Goal: Obtain resource: Obtain resource

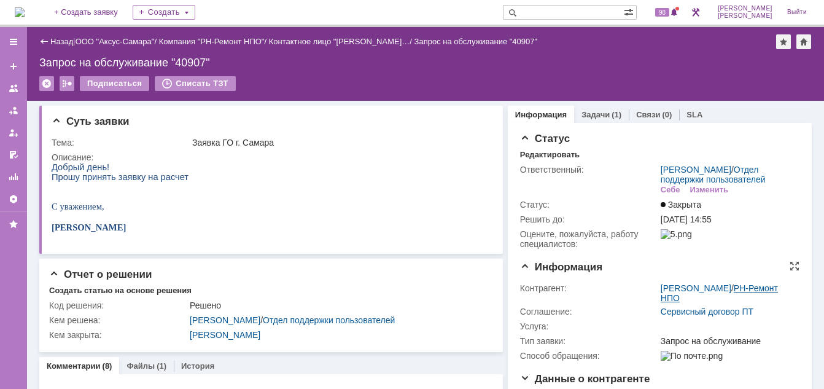
click at [686, 303] on link "РН-Ремонт НПО" at bounding box center [719, 293] width 117 height 20
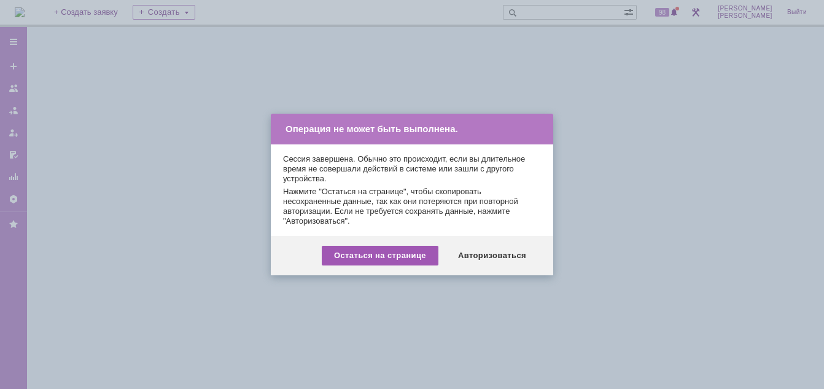
click at [425, 253] on div "Остаться на странице" at bounding box center [380, 256] width 117 height 20
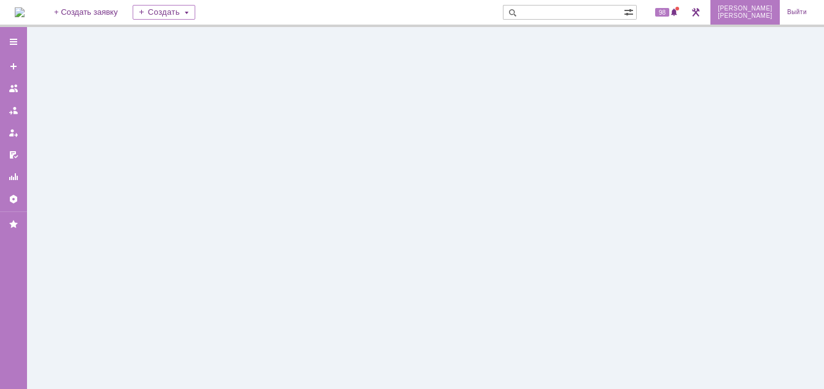
click at [768, 10] on span "[PERSON_NAME]" at bounding box center [745, 8] width 55 height 7
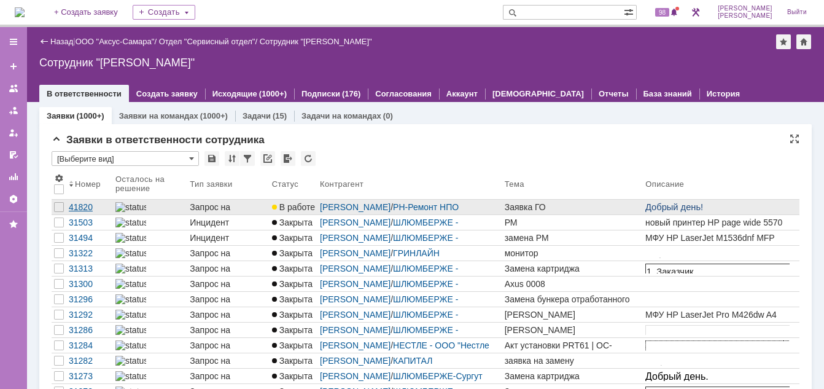
click at [89, 208] on div "41820" at bounding box center [90, 207] width 42 height 10
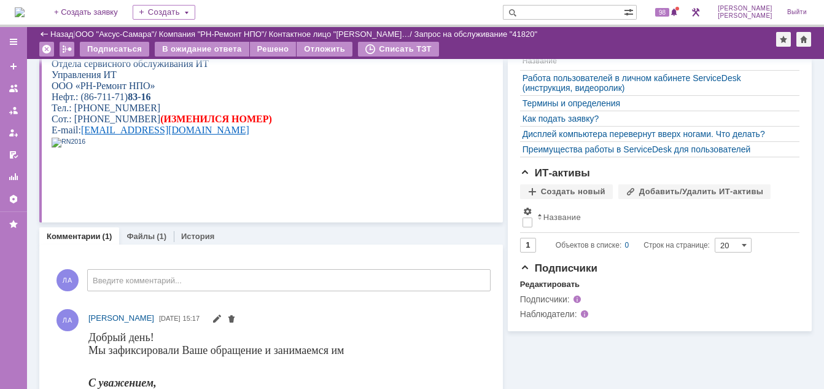
scroll to position [307, 0]
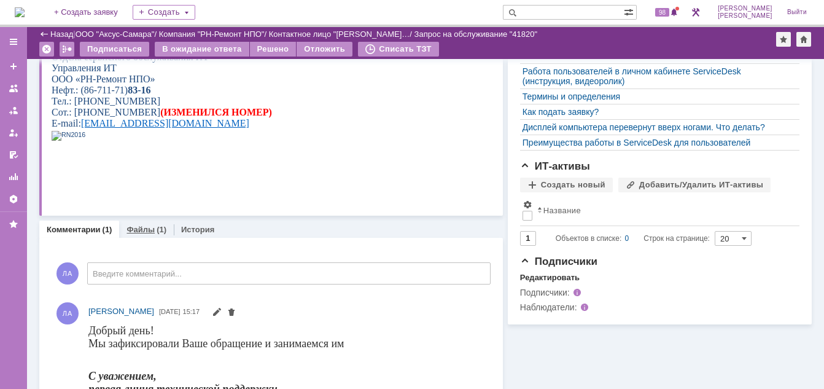
click at [152, 233] on div "Файлы (1)" at bounding box center [146, 229] width 40 height 8
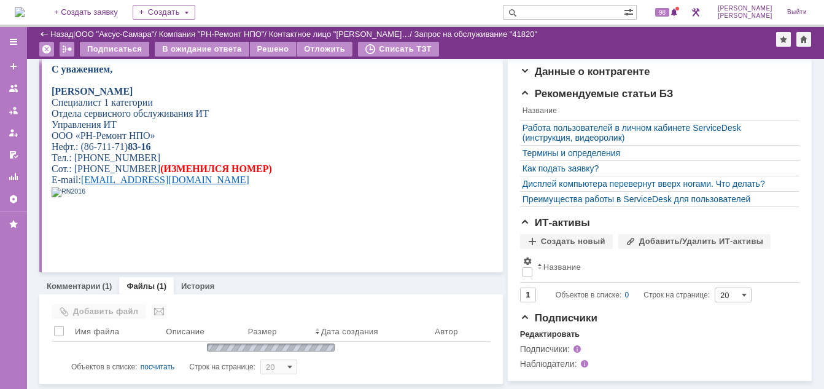
scroll to position [262, 0]
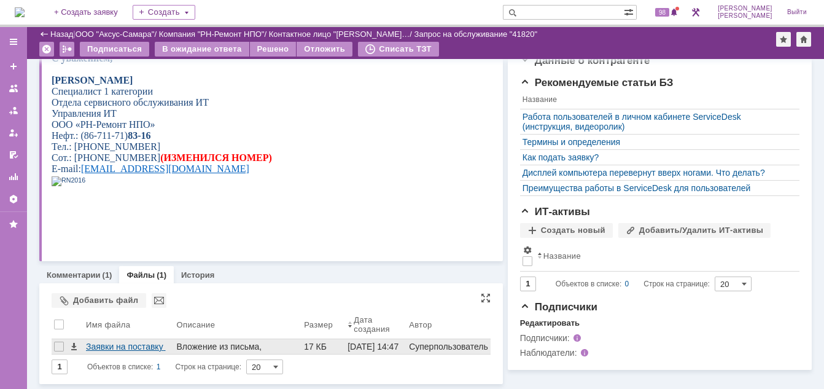
click at [154, 343] on div "Заявки на поставку расходных материалов — копия.docx" at bounding box center [128, 346] width 85 height 10
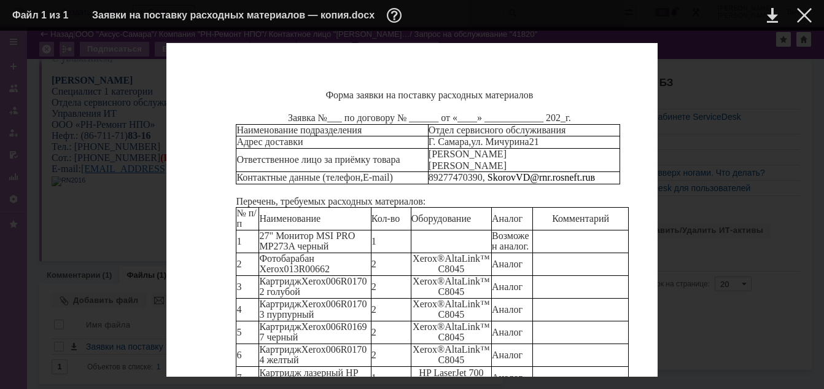
scroll to position [123, 0]
drag, startPoint x: 309, startPoint y: 142, endPoint x: 262, endPoint y: 138, distance: 48.1
click at [262, 253] on p "Фотобарабан Xerox 013R00662" at bounding box center [314, 263] width 111 height 21
copy p "Фотобарабан Xerox 013R00662"
click at [317, 253] on p "Фотобарабан Xerox 013R00662" at bounding box center [314, 263] width 111 height 21
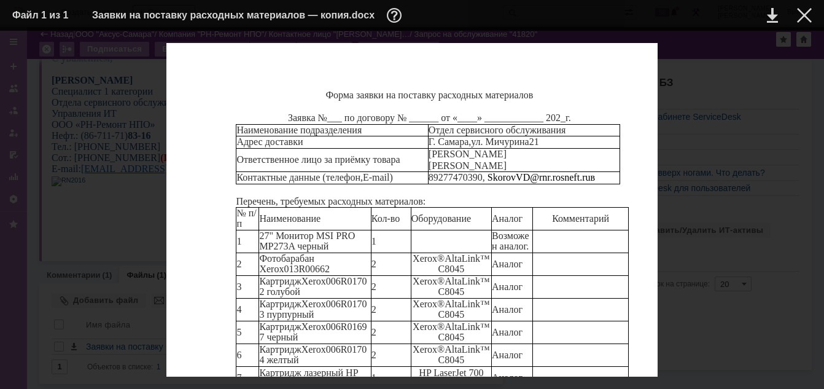
drag, startPoint x: 314, startPoint y: 146, endPoint x: 260, endPoint y: 135, distance: 55.7
click at [260, 253] on p "Фотобарабан Xerox 013R00662" at bounding box center [314, 263] width 111 height 21
copy p "Фотобарабан Xerox 013R00662"
drag, startPoint x: 261, startPoint y: 159, endPoint x: 344, endPoint y: 169, distance: 83.5
click at [344, 276] on p "Картридж Xerox 006R01702 голубой" at bounding box center [314, 286] width 111 height 21
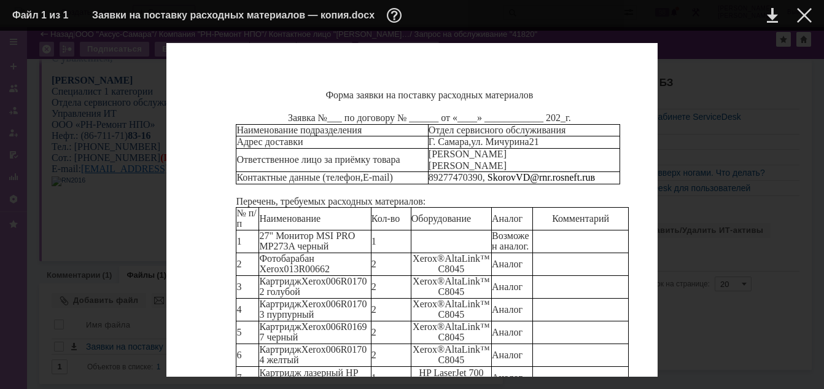
copy p "Картридж Xerox 006R01702 голубой"
click at [272, 276] on span "Картридж" at bounding box center [280, 281] width 42 height 10
click at [299, 276] on span "006R01702 голубой" at bounding box center [312, 286] width 107 height 21
drag, startPoint x: 260, startPoint y: 156, endPoint x: 344, endPoint y: 174, distance: 85.5
click at [344, 276] on td "Картридж Xerox 006R01702 голубой" at bounding box center [315, 287] width 112 height 23
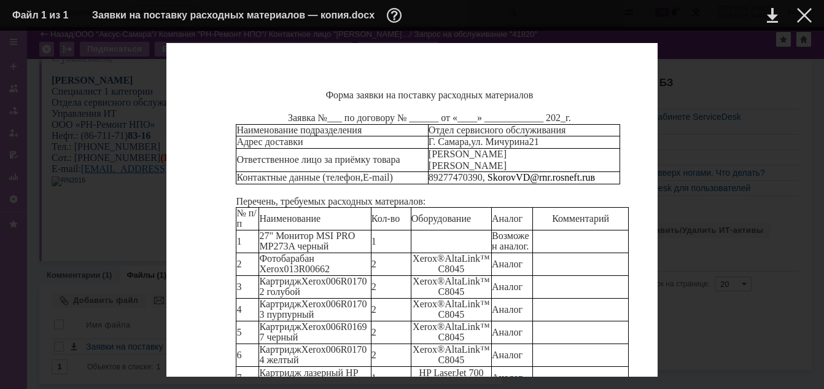
copy p "Картридж Xerox 006R01702 голубой"
drag, startPoint x: 261, startPoint y: 181, endPoint x: 357, endPoint y: 195, distance: 96.7
click at [357, 298] on p "Картридж Xerox 006R01703 пурпурный" at bounding box center [314, 308] width 111 height 21
drag, startPoint x: 357, startPoint y: 195, endPoint x: 285, endPoint y: 198, distance: 71.9
click at [285, 321] on span "Картридж" at bounding box center [280, 326] width 42 height 10
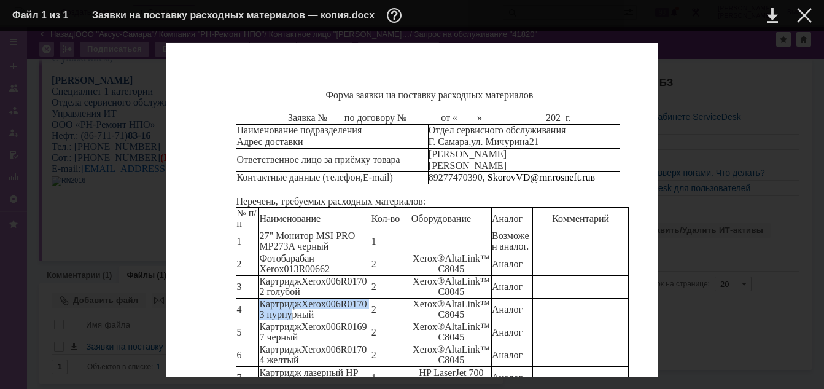
drag, startPoint x: 259, startPoint y: 182, endPoint x: 326, endPoint y: 194, distance: 68.0
click at [326, 298] on p "Картридж Xerox 006R01703 пурпурный" at bounding box center [314, 308] width 111 height 21
drag, startPoint x: 326, startPoint y: 194, endPoint x: 291, endPoint y: 185, distance: 36.2
click at [293, 298] on span "Картридж" at bounding box center [280, 303] width 42 height 10
drag, startPoint x: 262, startPoint y: 180, endPoint x: 360, endPoint y: 195, distance: 99.9
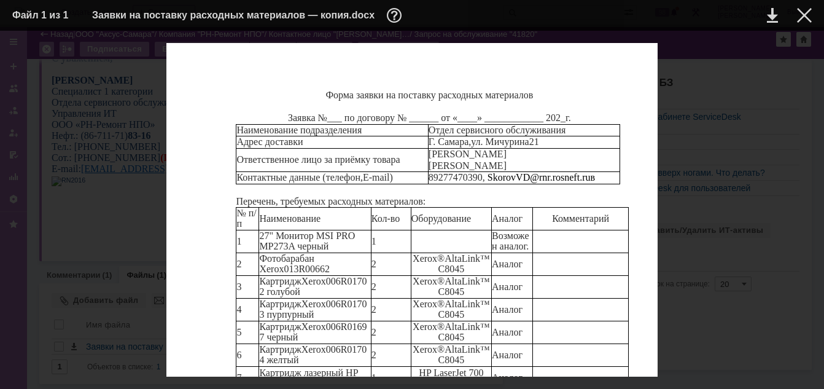
click at [360, 298] on p "Картридж Xerox 006R01703 пурпурный" at bounding box center [314, 308] width 111 height 21
copy p "Картридж Xerox 006R01703 пурпурный"
drag, startPoint x: 259, startPoint y: 201, endPoint x: 343, endPoint y: 222, distance: 86.8
click at [343, 222] on tbody "№ п/п Наименование Кол-во Оборудование Аналог Комментарий 1 27" Монитор MSI PRO…" at bounding box center [432, 327] width 392 height 240
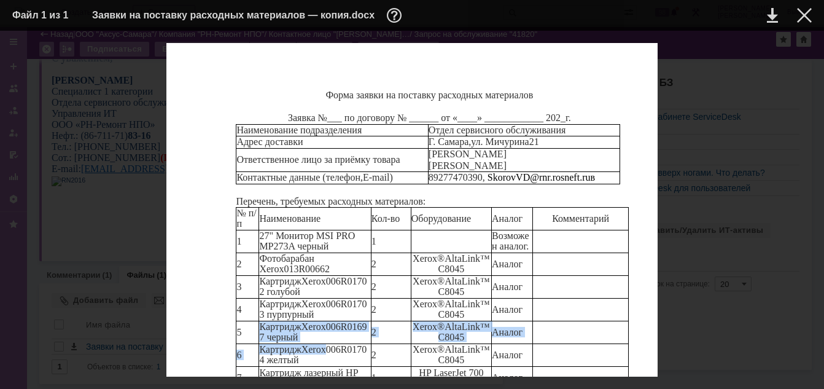
click at [346, 344] on p "Картридж Xerox 006R01704 желтый" at bounding box center [314, 354] width 111 height 21
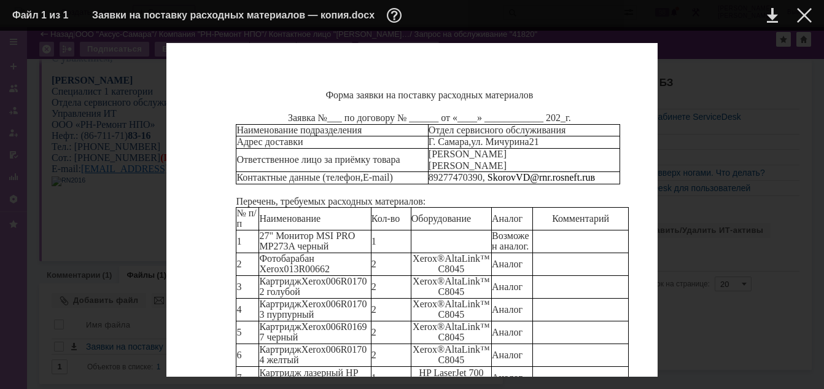
drag, startPoint x: 340, startPoint y: 215, endPoint x: 259, endPoint y: 206, distance: 81.6
click at [259, 321] on p "Картридж Xerox 006R01697 черный" at bounding box center [314, 331] width 111 height 21
copy p "Картридж Xerox 006R01697 черный"
drag, startPoint x: 260, startPoint y: 227, endPoint x: 345, endPoint y: 239, distance: 85.7
click at [345, 344] on p "Картридж Xerox 006R01704 желтый" at bounding box center [314, 354] width 111 height 21
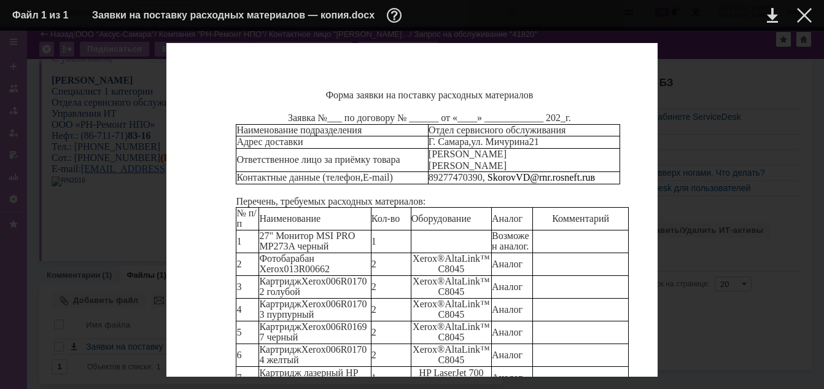
copy p "Картридж Xerox 006R01704 желтый"
drag, startPoint x: 260, startPoint y: 252, endPoint x: 359, endPoint y: 262, distance: 98.7
click at [359, 367] on p "Картридж лазерный HP 651A (CE340A) черный" at bounding box center [314, 377] width 111 height 21
copy span "Картридж лазерный HP 651A (CE340A) черный"
drag, startPoint x: 262, startPoint y: 273, endPoint x: 365, endPoint y: 285, distance: 103.9
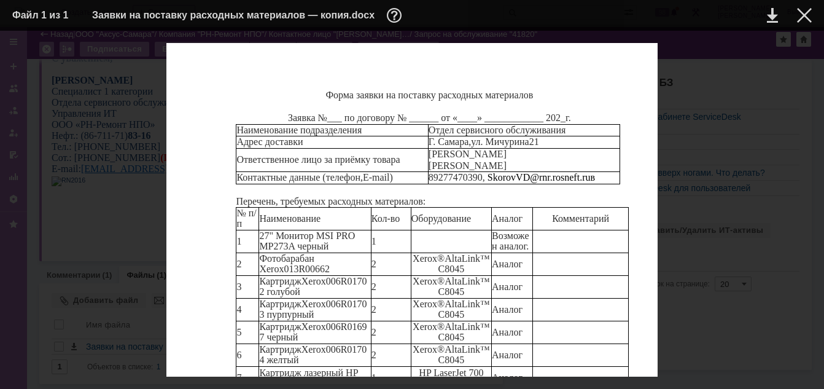
copy span "Картридж лазерный HP 651A (CE341A) голубой"
drag, startPoint x: 258, startPoint y: 249, endPoint x: 359, endPoint y: 260, distance: 101.3
click at [359, 366] on td "Картридж лазерный HP 651A (CE340A) черный" at bounding box center [315, 377] width 112 height 23
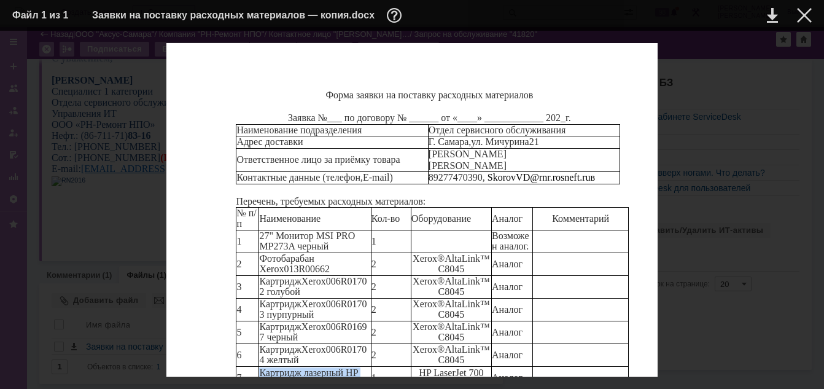
copy span "Картридж лазерный HP 651A (CE340A) черный"
drag, startPoint x: 258, startPoint y: 273, endPoint x: 362, endPoint y: 286, distance: 103.9
drag, startPoint x: 309, startPoint y: 295, endPoint x: 261, endPoint y: 292, distance: 47.9
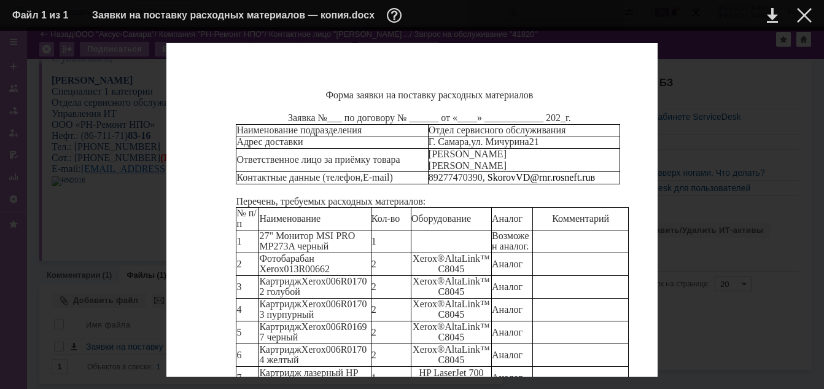
drag, startPoint x: 260, startPoint y: 312, endPoint x: 359, endPoint y: 315, distance: 99.5
click at [809, 19] on div at bounding box center [804, 15] width 15 height 15
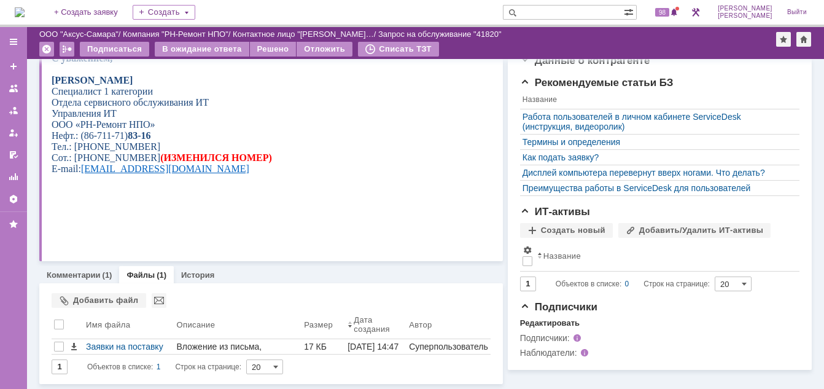
scroll to position [262, 0]
click at [133, 271] on link "Файлы" at bounding box center [140, 274] width 28 height 9
click at [133, 277] on link "Файлы" at bounding box center [140, 274] width 28 height 9
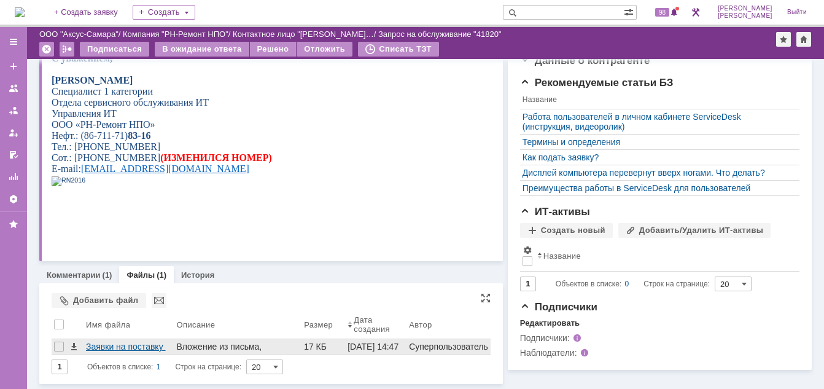
click at [129, 347] on div "Заявки на поставку расходных материалов — копия.docx" at bounding box center [128, 346] width 85 height 10
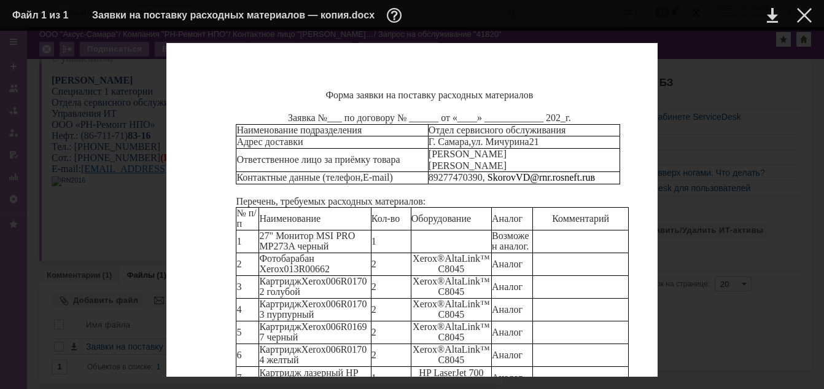
scroll to position [199, 0]
click at [806, 15] on div at bounding box center [804, 15] width 15 height 15
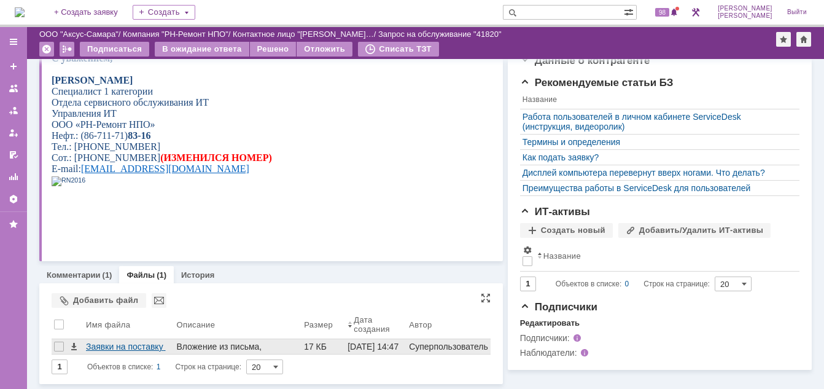
click at [143, 341] on div "Заявки на поставку расходных материалов — копия.docx" at bounding box center [128, 346] width 85 height 10
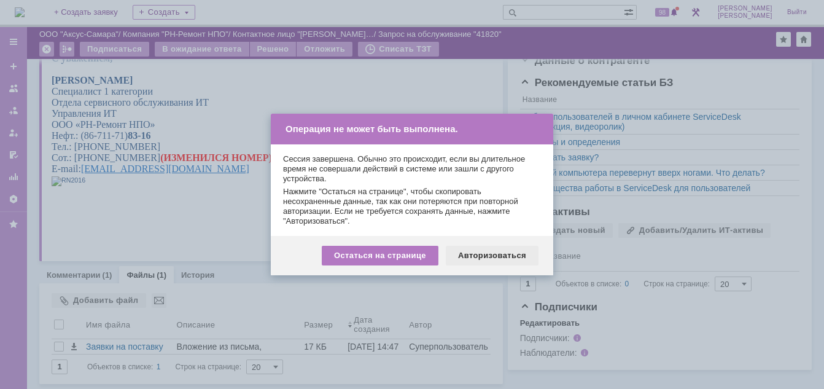
click at [513, 252] on div "Авторизоваться" at bounding box center [492, 256] width 93 height 20
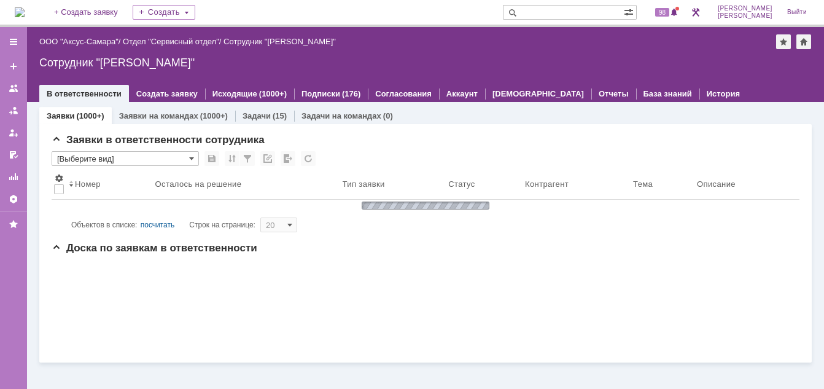
click at [596, 12] on input "text" at bounding box center [563, 12] width 121 height 15
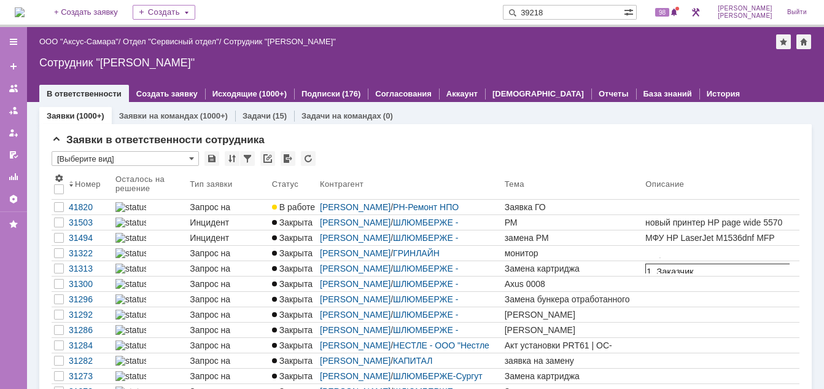
type input "39218"
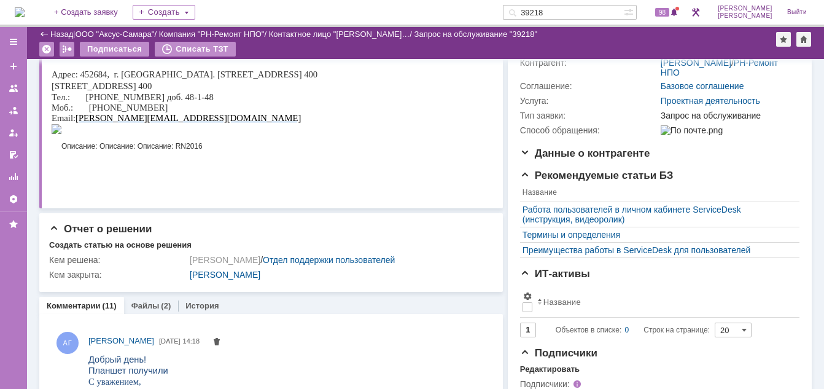
scroll to position [182, 0]
click at [155, 313] on div "Файлы (2)" at bounding box center [151, 307] width 55 height 18
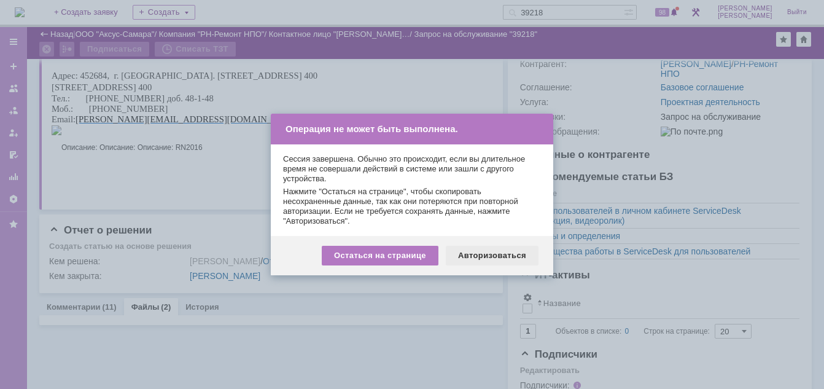
click at [467, 259] on div "Авторизоваться" at bounding box center [492, 256] width 93 height 20
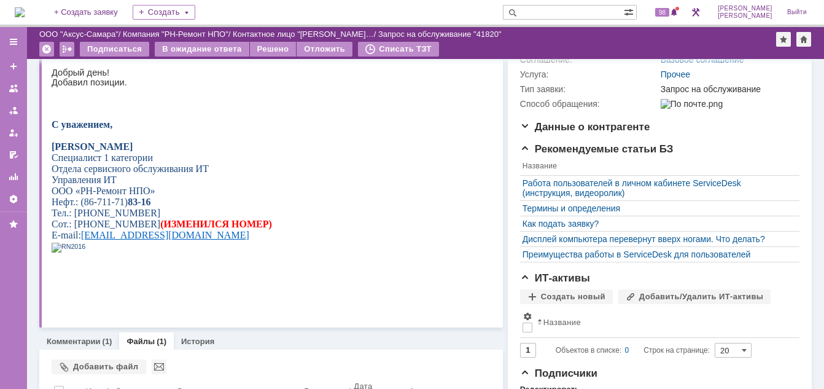
scroll to position [262, 0]
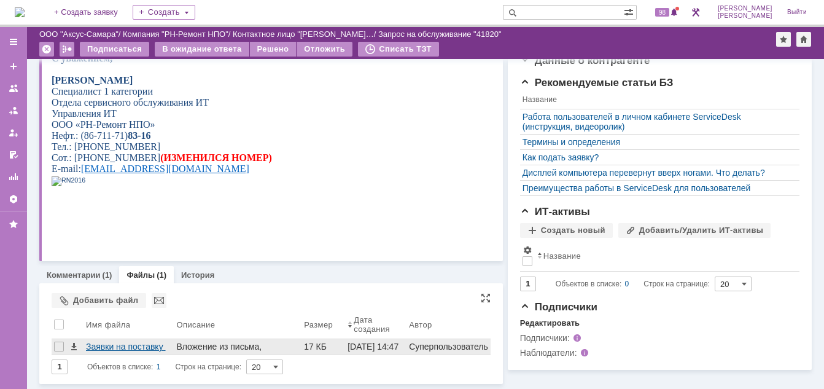
click at [141, 347] on div "Заявки на поставку расходных материалов — копия.docx" at bounding box center [128, 346] width 85 height 10
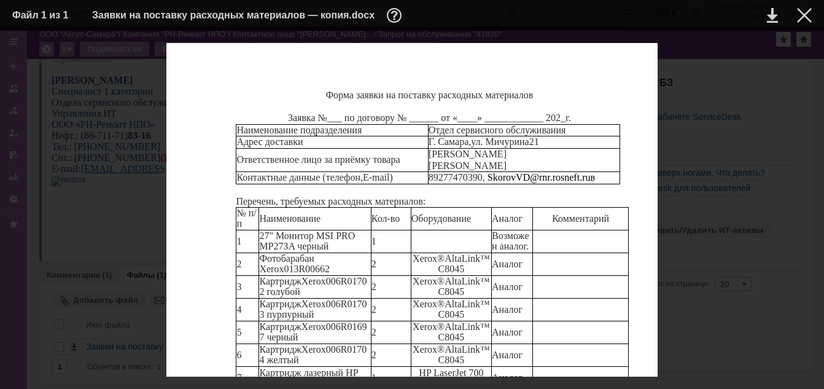
scroll to position [184, 0]
drag, startPoint x: 308, startPoint y: 155, endPoint x: 260, endPoint y: 153, distance: 47.9
click at [260, 321] on span "006R01697 черный" at bounding box center [312, 331] width 107 height 21
drag, startPoint x: 260, startPoint y: 153, endPoint x: 290, endPoint y: 156, distance: 30.8
click at [290, 321] on span "006R01697 черный" at bounding box center [312, 331] width 107 height 21
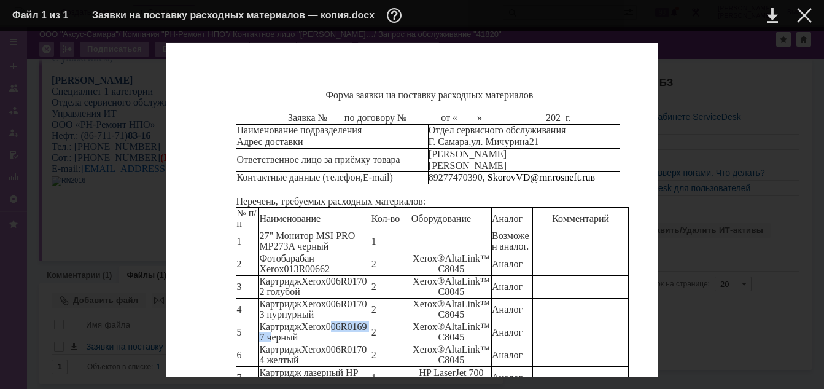
click at [302, 321] on span "006R01697 черный" at bounding box center [312, 331] width 107 height 21
drag, startPoint x: 303, startPoint y: 150, endPoint x: 285, endPoint y: 152, distance: 17.3
click at [285, 321] on span "006R01697 черный" at bounding box center [312, 331] width 107 height 21
drag, startPoint x: 285, startPoint y: 152, endPoint x: 260, endPoint y: 151, distance: 25.2
click at [260, 321] on span "006R01697 черный" at bounding box center [312, 331] width 107 height 21
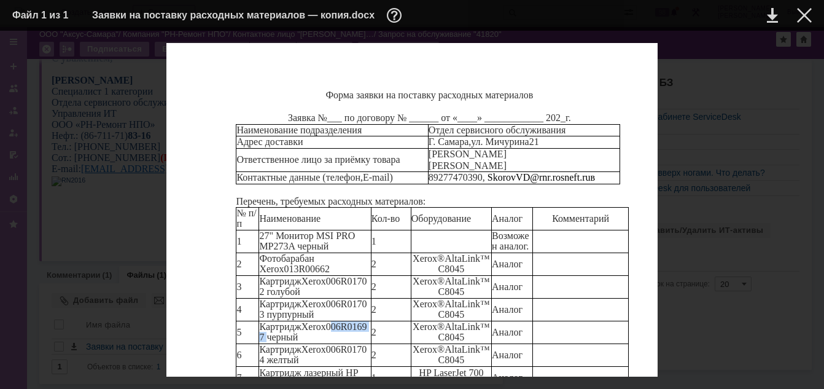
copy span "006R01697"
drag, startPoint x: 303, startPoint y: 176, endPoint x: 272, endPoint y: 177, distance: 30.7
click at [272, 344] on span "006R01704 желтый" at bounding box center [312, 354] width 107 height 21
drag, startPoint x: 272, startPoint y: 177, endPoint x: 260, endPoint y: 174, distance: 12.2
click at [260, 344] on span "006R01704 желтый" at bounding box center [312, 354] width 107 height 21
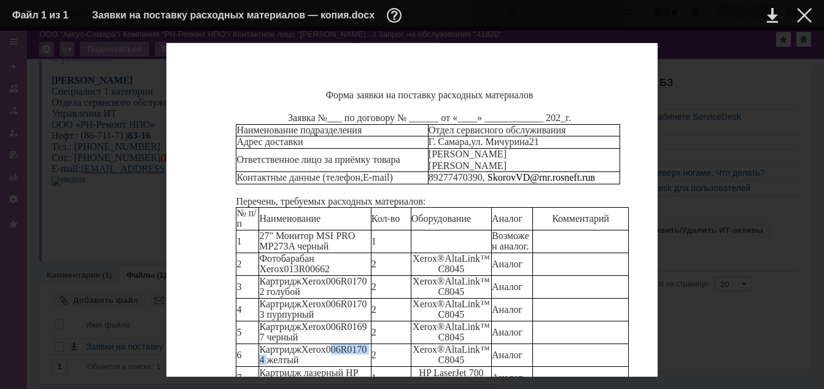
copy span "006R01704"
click at [303, 366] on td "Картридж лазерный HP 651A (CE340A) черный" at bounding box center [315, 377] width 112 height 23
drag, startPoint x: 303, startPoint y: 150, endPoint x: 259, endPoint y: 149, distance: 44.2
click at [259, 321] on span "006R01697 черный" at bounding box center [312, 331] width 107 height 21
copy span "006R01697"
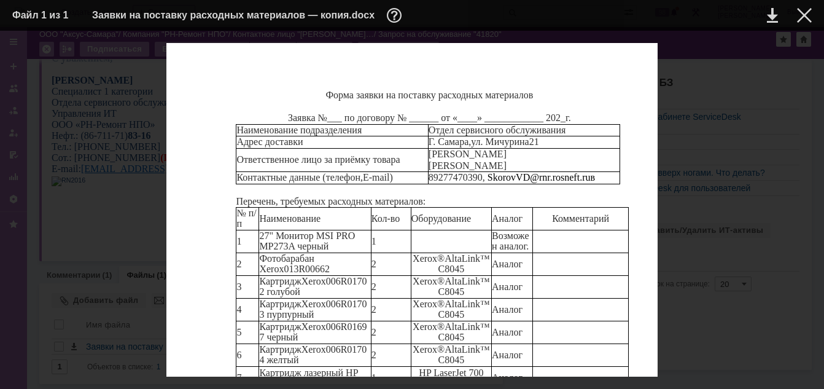
drag, startPoint x: 318, startPoint y: 251, endPoint x: 351, endPoint y: 258, distance: 34.0
copy span "CF350A"
drag, startPoint x: 304, startPoint y: 153, endPoint x: 260, endPoint y: 150, distance: 43.7
click at [260, 321] on span "006R01697 черный" at bounding box center [312, 331] width 107 height 21
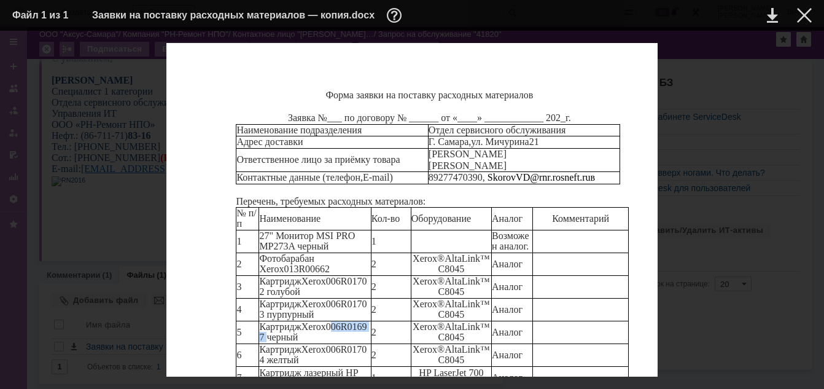
copy span "006R01697"
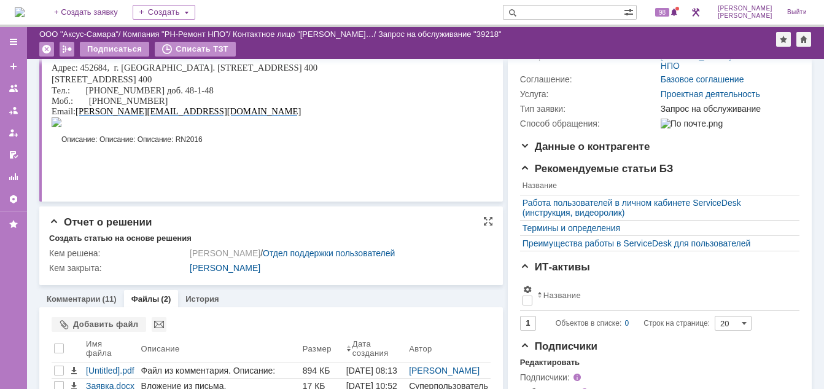
scroll to position [233, 0]
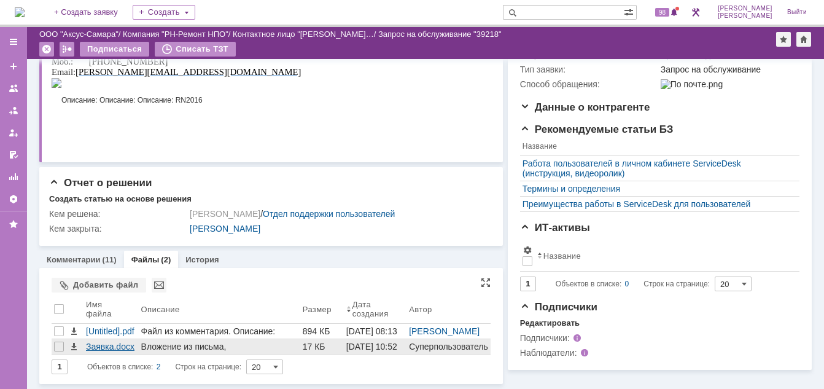
click at [105, 345] on div "Заявка.docx" at bounding box center [111, 346] width 50 height 10
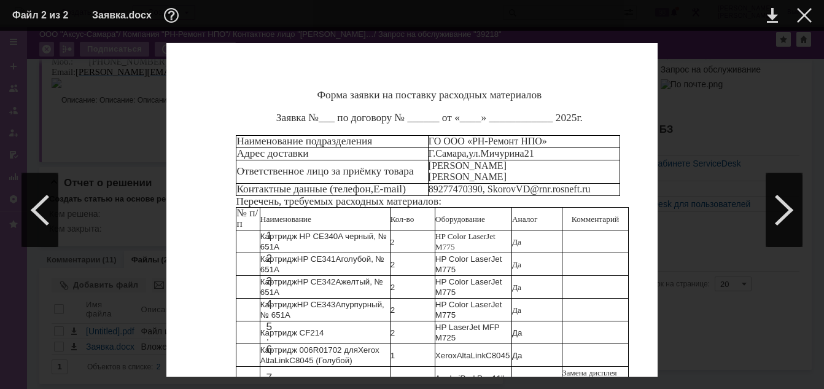
scroll to position [122, 0]
click at [804, 18] on div at bounding box center [804, 15] width 15 height 15
